Goal: Task Accomplishment & Management: Use online tool/utility

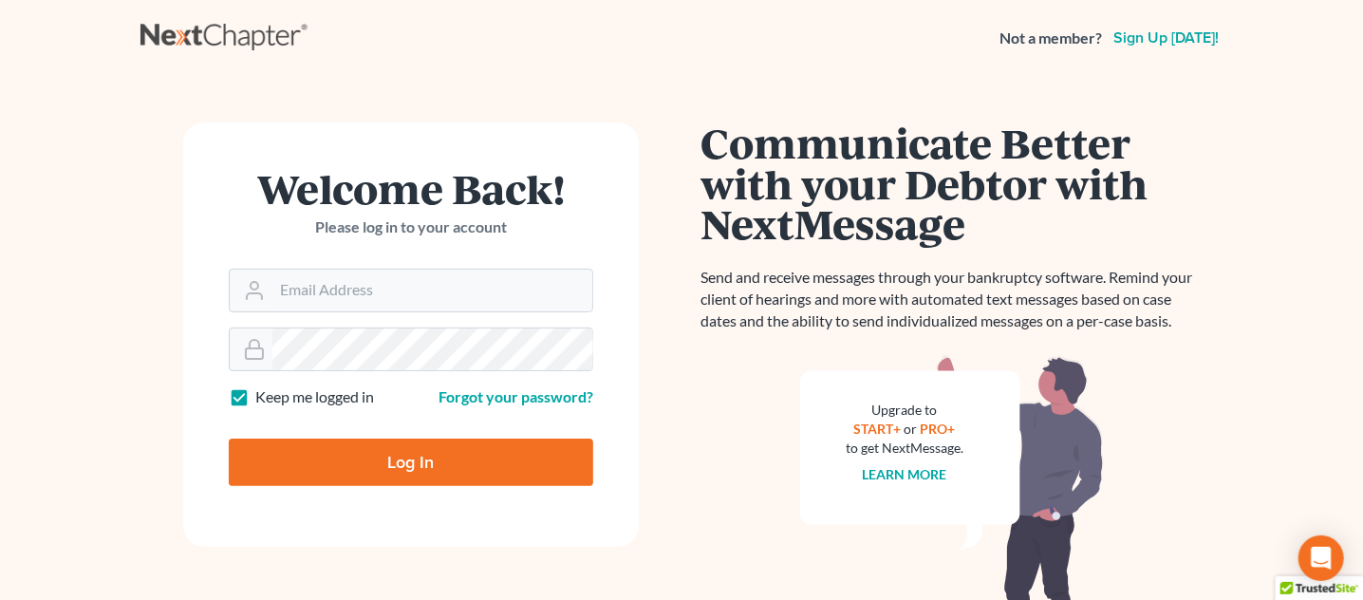
click at [340, 469] on input "Log In" at bounding box center [411, 462] width 365 height 47
type input "Thinking..."
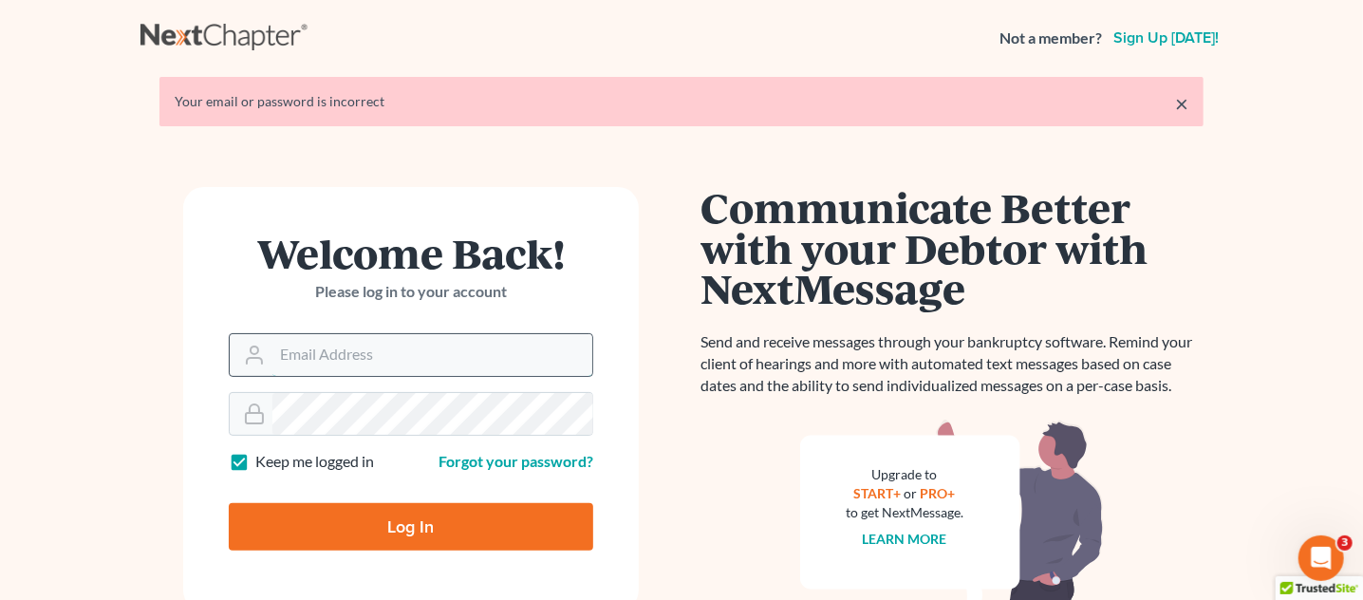
click at [356, 360] on input "Email Address" at bounding box center [432, 355] width 320 height 42
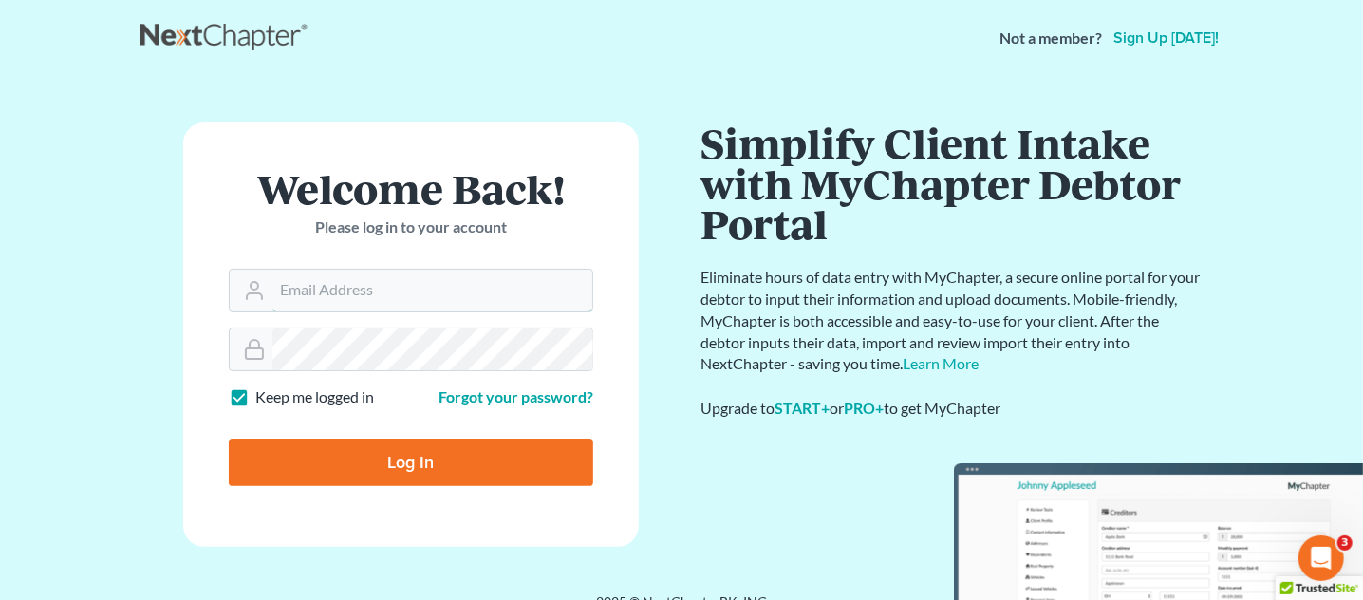
type input "jbenner@trunkettlaw.com"
click at [457, 446] on input "Log In" at bounding box center [411, 462] width 365 height 47
type input "Thinking..."
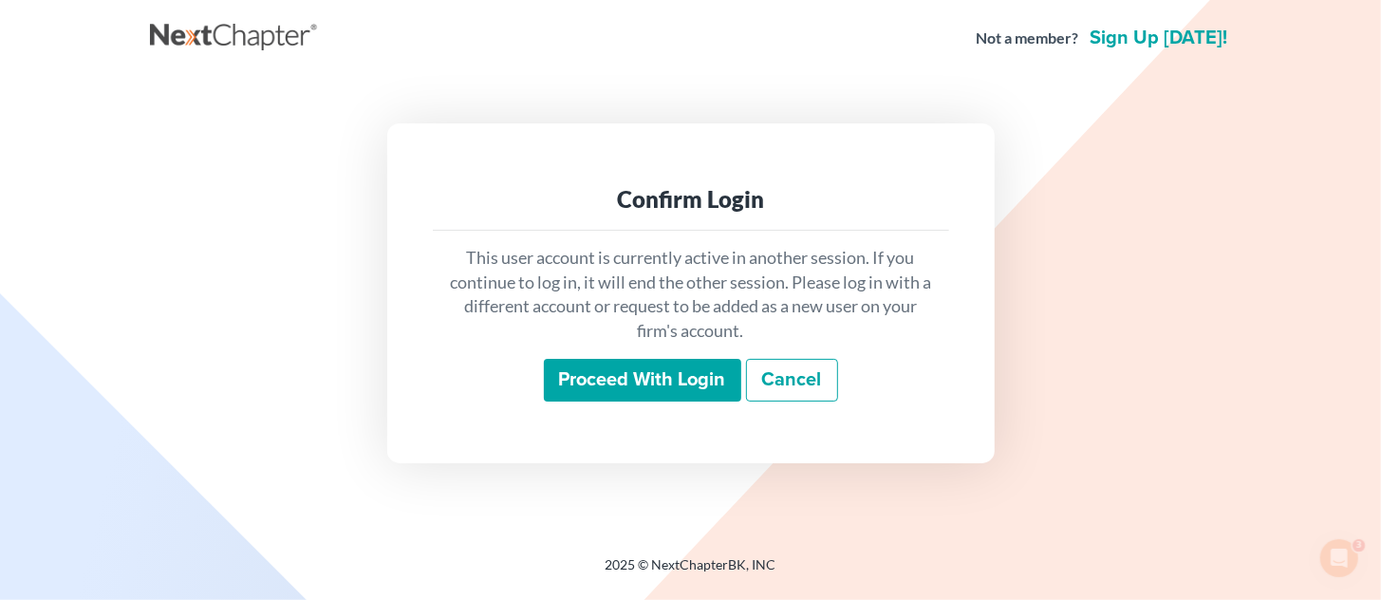
click at [595, 381] on input "Proceed with login" at bounding box center [642, 381] width 197 height 44
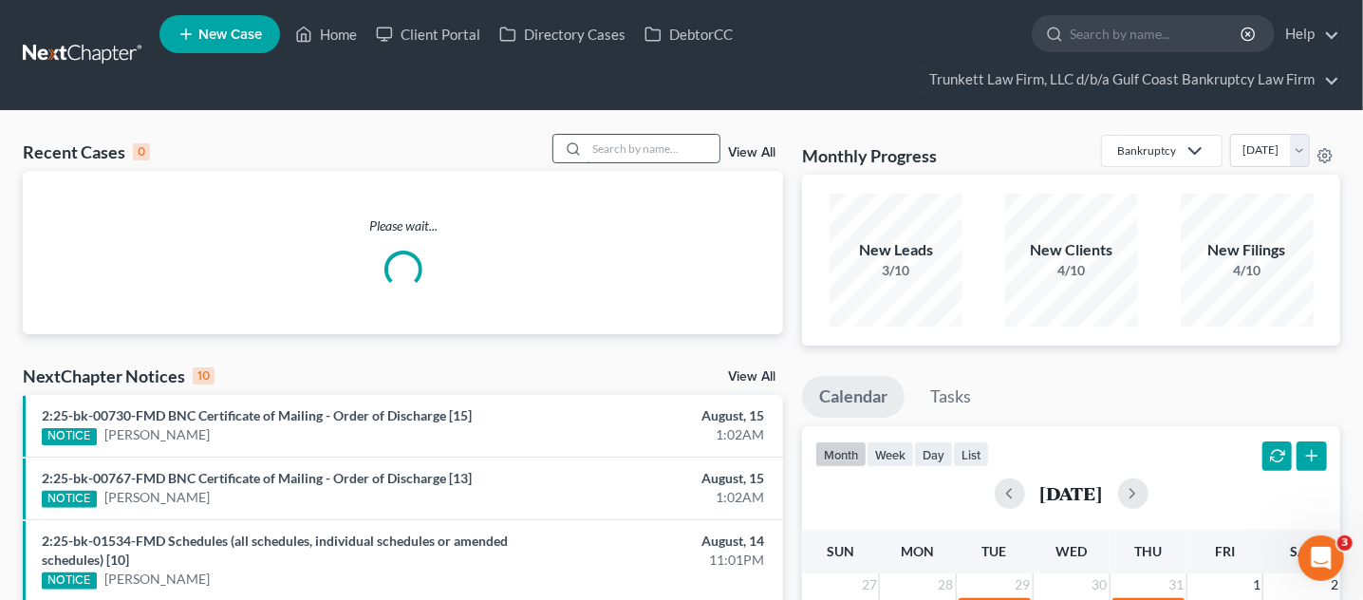
click at [651, 146] on input "search" at bounding box center [653, 149] width 133 height 28
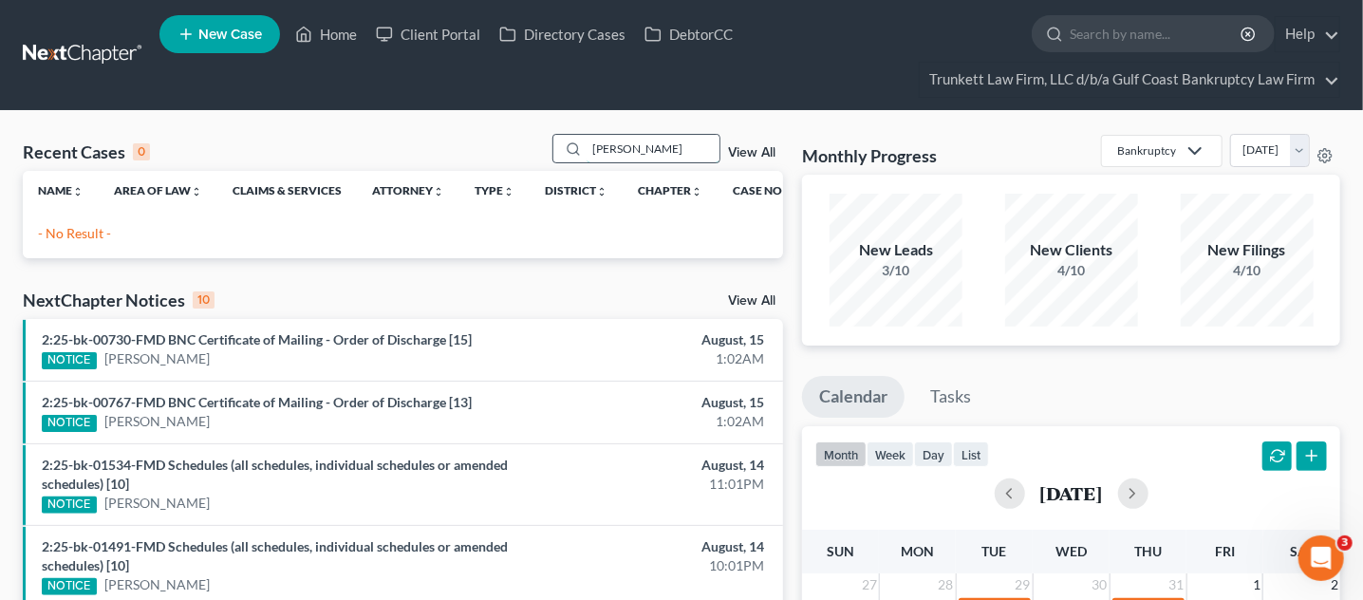
drag, startPoint x: 660, startPoint y: 147, endPoint x: 593, endPoint y: 149, distance: 66.5
click at [593, 149] on input "[PERSON_NAME]" at bounding box center [653, 149] width 133 height 28
type input "HEN"
